Goal: Complete application form

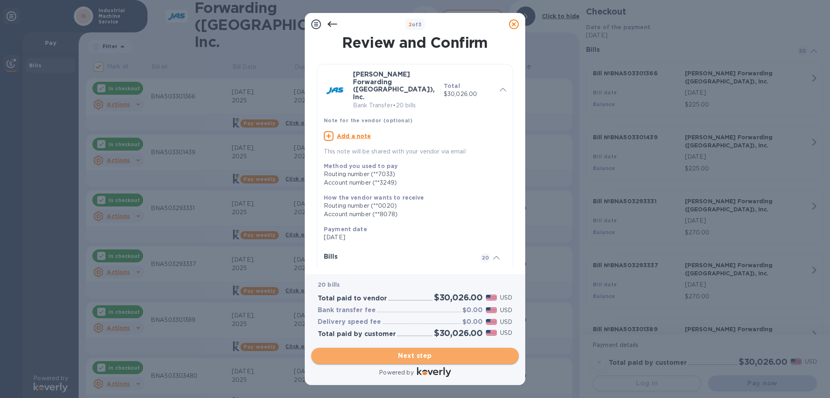
click at [430, 353] on span "Next step" at bounding box center [415, 356] width 194 height 10
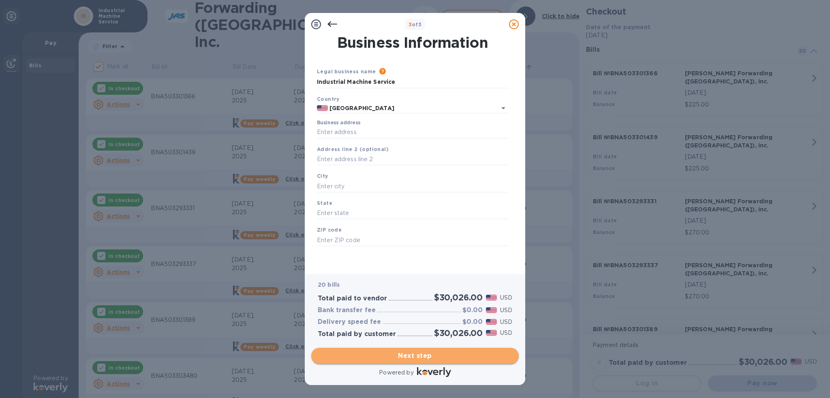
click at [455, 355] on span "Next step" at bounding box center [415, 356] width 194 height 10
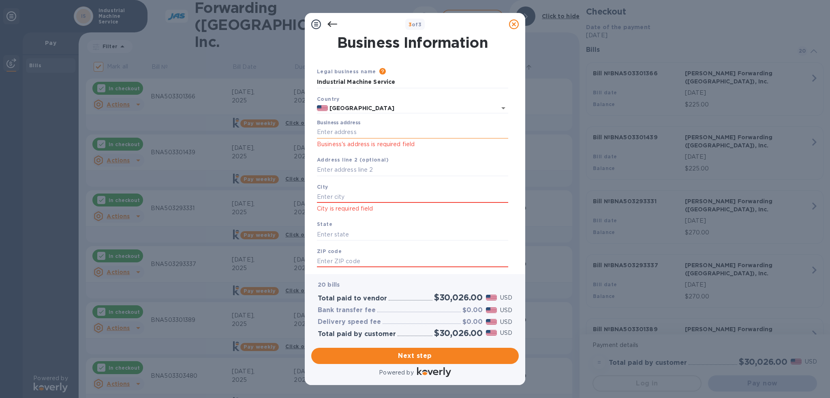
click at [353, 134] on input "Business address" at bounding box center [412, 132] width 191 height 12
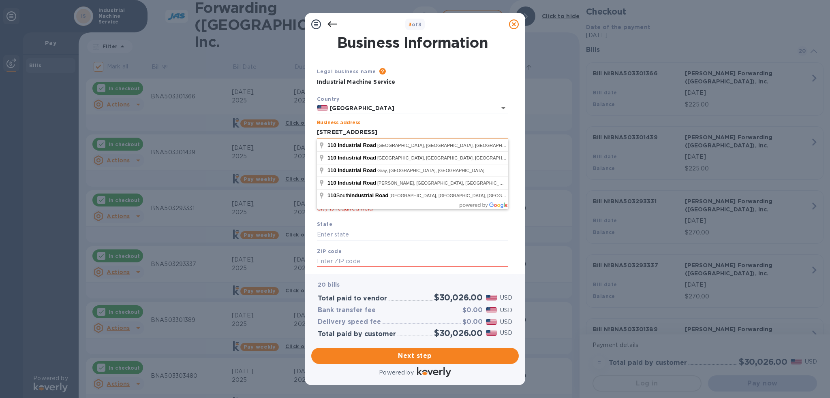
type input "[STREET_ADDRESS]"
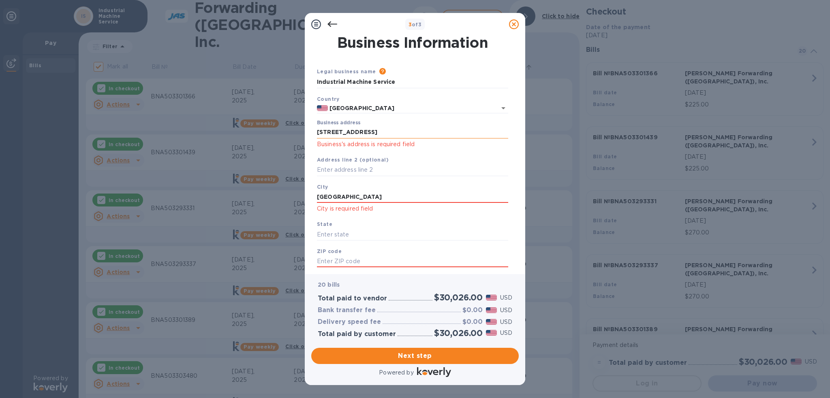
type input "[GEOGRAPHIC_DATA]"
type input "TN"
type input "37012"
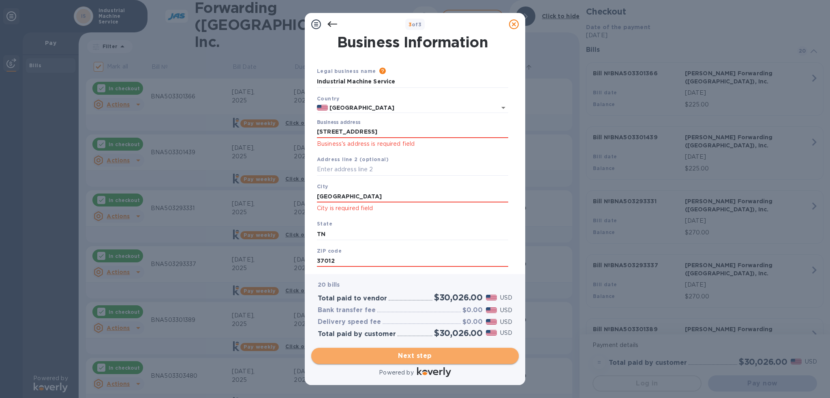
click at [470, 350] on button "Next step" at bounding box center [414, 356] width 207 height 16
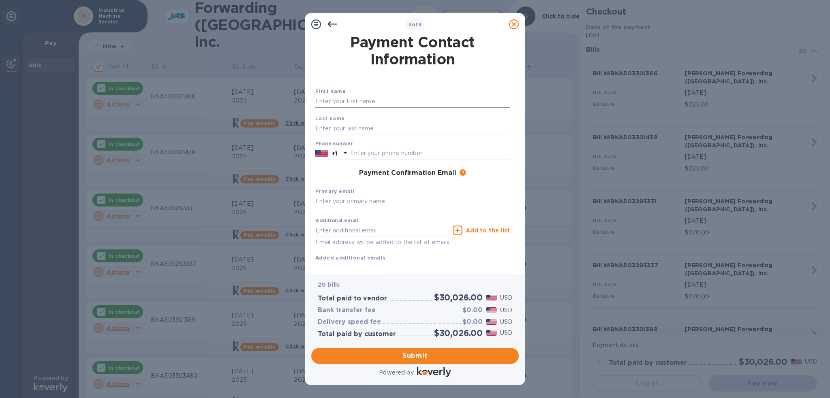
click at [363, 98] on input "text" at bounding box center [412, 102] width 194 height 12
type input "[PERSON_NAME]"
type input "6155292145"
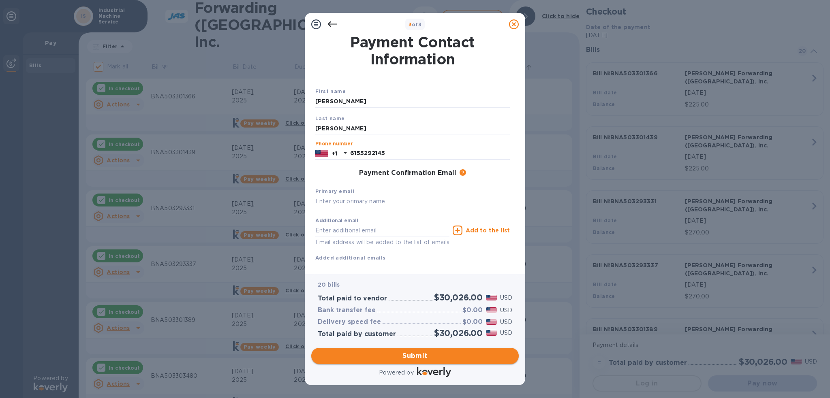
click at [417, 353] on span "Submit" at bounding box center [415, 356] width 194 height 10
click at [387, 204] on input "text" at bounding box center [412, 202] width 194 height 12
type input "s"
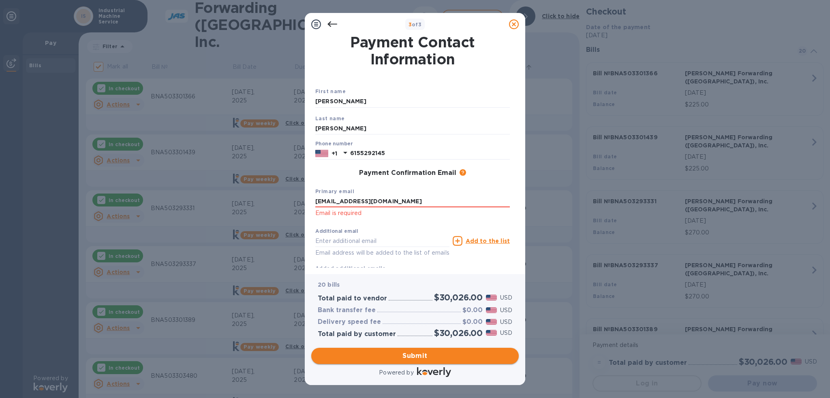
type input "[EMAIL_ADDRESS][DOMAIN_NAME]"
click at [431, 355] on span "Submit" at bounding box center [415, 356] width 194 height 10
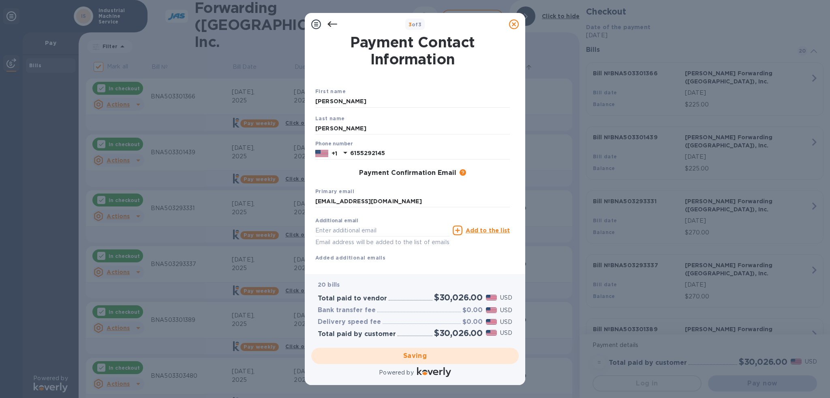
checkbox input "false"
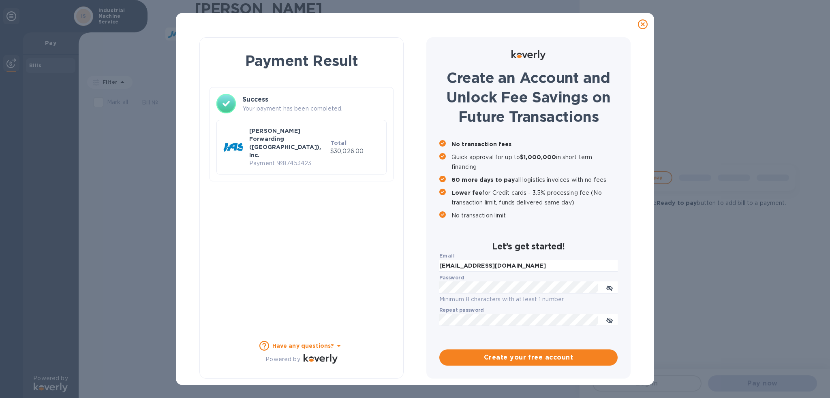
scroll to position [0, 0]
click at [642, 26] on icon at bounding box center [643, 24] width 10 height 10
